Goal: Transaction & Acquisition: Purchase product/service

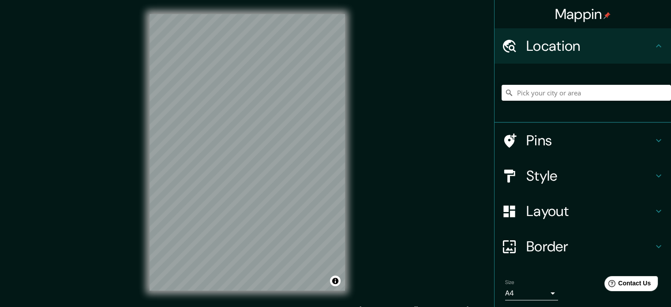
click at [352, 184] on div "© Mapbox © OpenStreetMap Improve this map" at bounding box center [247, 152] width 224 height 304
click at [248, 306] on html "Mappin Location Pins Style Layout Border Choose a border. Hint : you can make l…" at bounding box center [335, 153] width 671 height 307
click at [278, 208] on div "© Mapbox © OpenStreetMap Improve this map" at bounding box center [247, 152] width 224 height 304
drag, startPoint x: 289, startPoint y: 7, endPoint x: 250, endPoint y: 317, distance: 312.9
click at [250, 306] on html "Mappin Location Pins Style Layout Border Choose a border. Hint : you can make l…" at bounding box center [335, 153] width 671 height 307
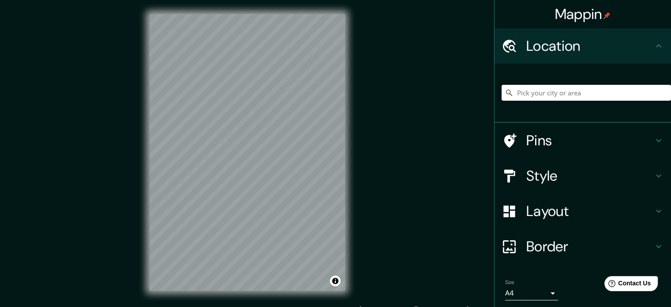
click at [540, 93] on input "Pick your city or area" at bounding box center [586, 93] width 169 height 16
click at [51, 306] on html "Mappin Location Pins Style Layout Border Choose a border. Hint : you can make l…" at bounding box center [335, 153] width 671 height 307
click at [352, 306] on html "Mappin Location Pins Style Layout Border Choose a border. Hint : you can make l…" at bounding box center [335, 153] width 671 height 307
click at [530, 91] on input "Pick your city or area" at bounding box center [586, 93] width 169 height 16
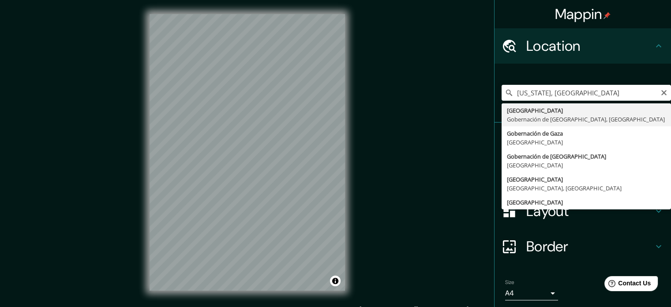
type input "Gaza, Gobernación de Gaza, Estado de Palestina"
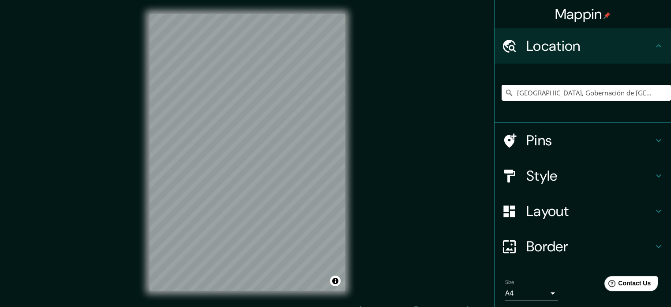
scroll to position [30, 0]
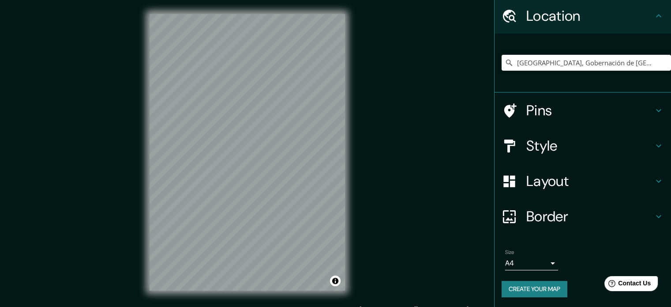
click at [532, 259] on body "Mappin Location Gaza, Gobernación de Gaza, Estado de Palestina Pins Style Layou…" at bounding box center [335, 153] width 671 height 307
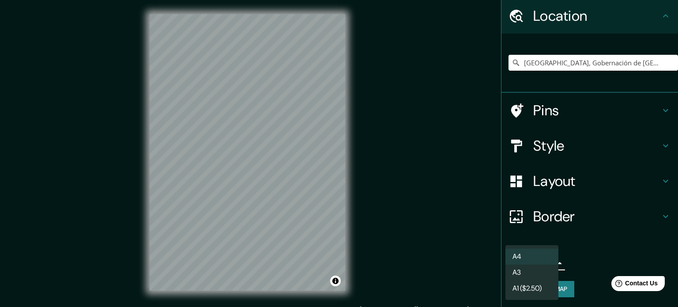
click at [543, 261] on li "A4" at bounding box center [531, 256] width 53 height 16
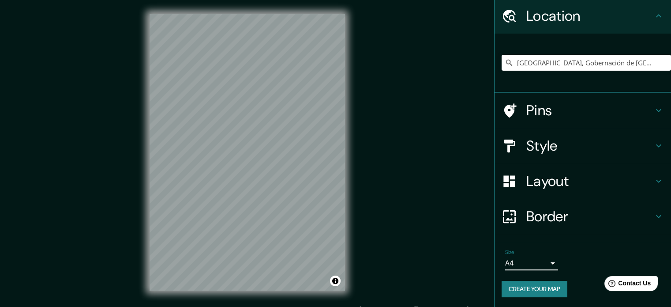
click at [563, 187] on h4 "Layout" at bounding box center [589, 181] width 127 height 18
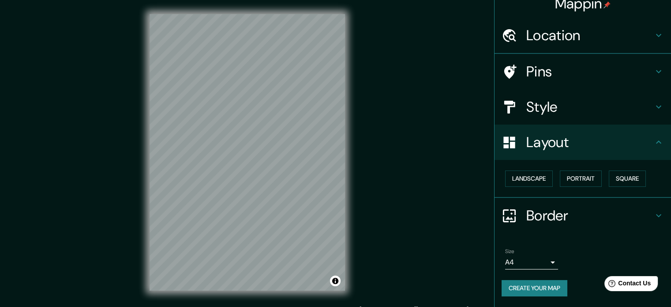
scroll to position [10, 0]
click at [530, 176] on button "Landscape" at bounding box center [529, 179] width 48 height 16
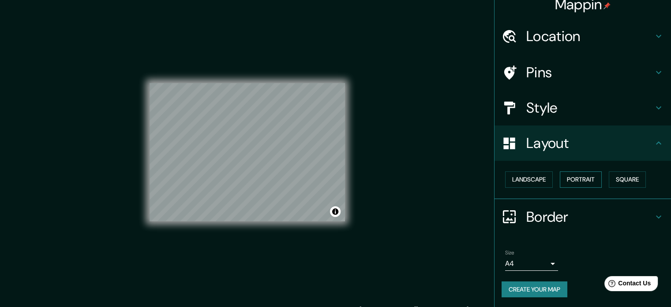
click at [570, 181] on button "Portrait" at bounding box center [581, 179] width 42 height 16
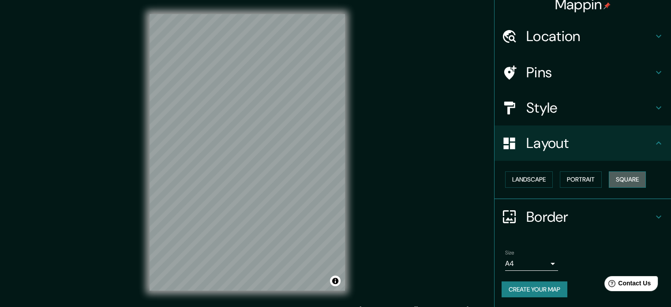
click at [622, 176] on button "Square" at bounding box center [627, 179] width 37 height 16
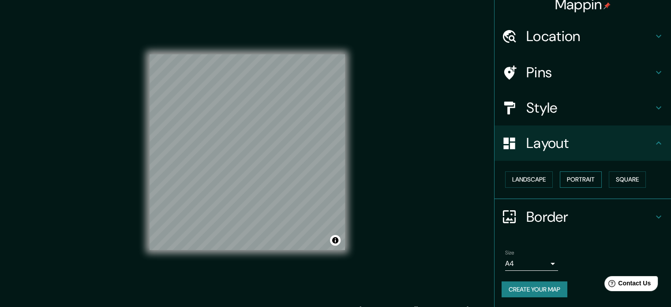
click at [586, 187] on button "Portrait" at bounding box center [581, 179] width 42 height 16
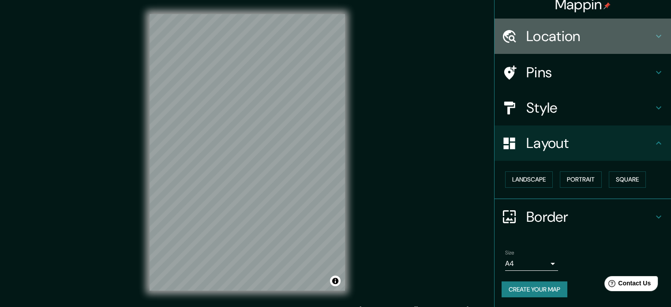
click at [537, 45] on h4 "Location" at bounding box center [589, 36] width 127 height 18
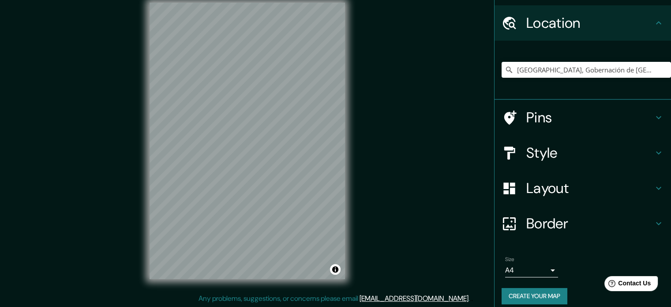
scroll to position [30, 0]
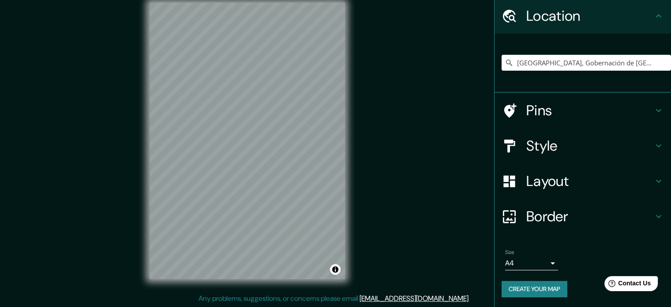
click at [575, 181] on h4 "Layout" at bounding box center [589, 181] width 127 height 18
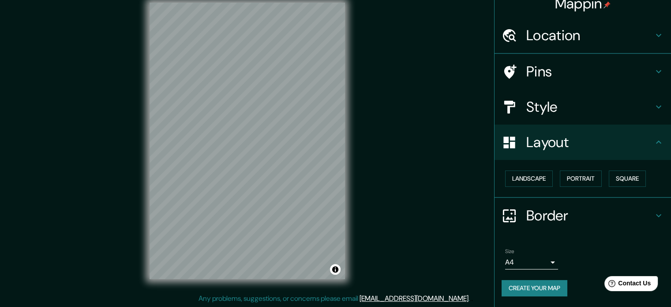
scroll to position [10, 0]
click at [530, 181] on button "Landscape" at bounding box center [529, 179] width 48 height 16
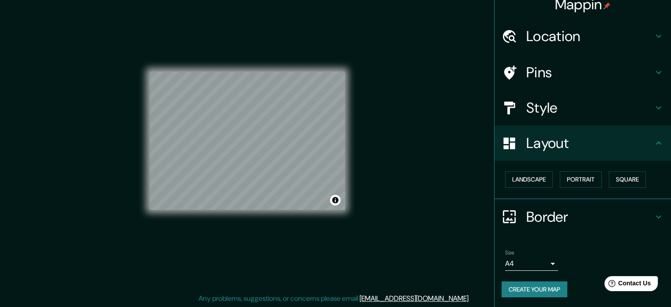
click at [552, 179] on div "Landscape Portrait Square" at bounding box center [586, 179] width 169 height 23
click at [566, 182] on button "Portrait" at bounding box center [581, 179] width 42 height 16
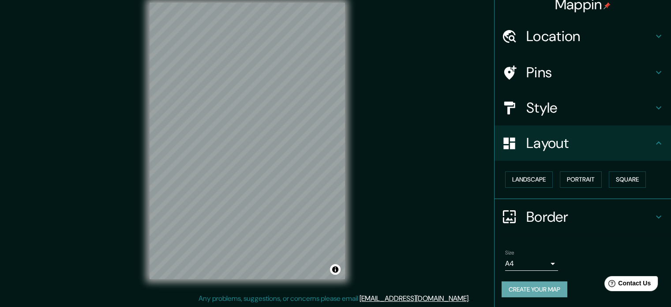
click at [530, 286] on button "Create your map" at bounding box center [535, 289] width 66 height 16
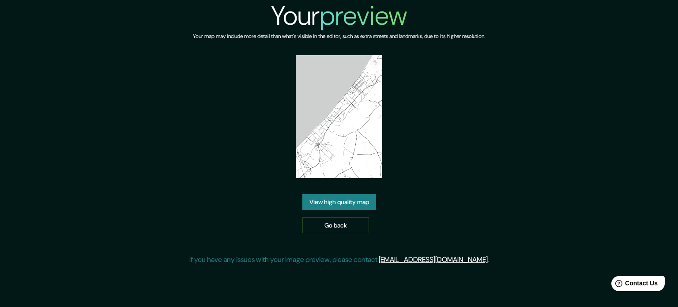
click at [349, 212] on div "View high quality map Go back" at bounding box center [339, 213] width 74 height 39
click at [349, 204] on link "View high quality map" at bounding box center [339, 202] width 74 height 16
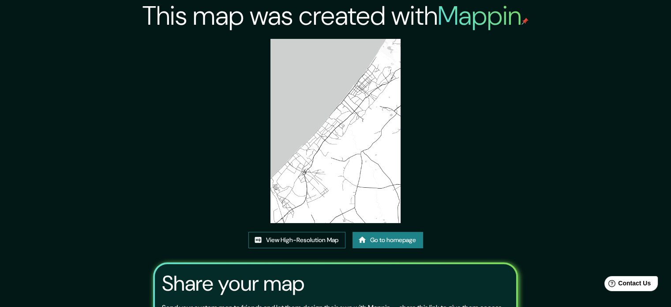
drag, startPoint x: 349, startPoint y: 146, endPoint x: 327, endPoint y: 233, distance: 89.6
click at [327, 233] on link "View High-Resolution Map" at bounding box center [296, 240] width 97 height 16
